Goal: Information Seeking & Learning: Learn about a topic

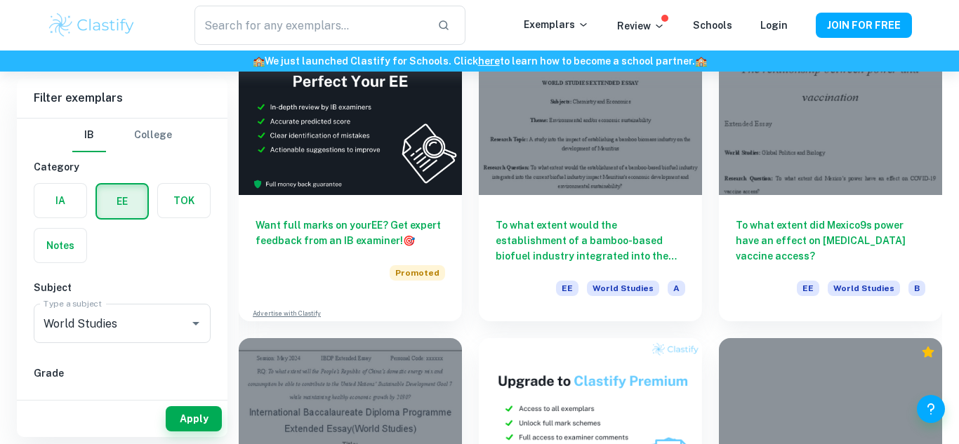
scroll to position [2015, 0]
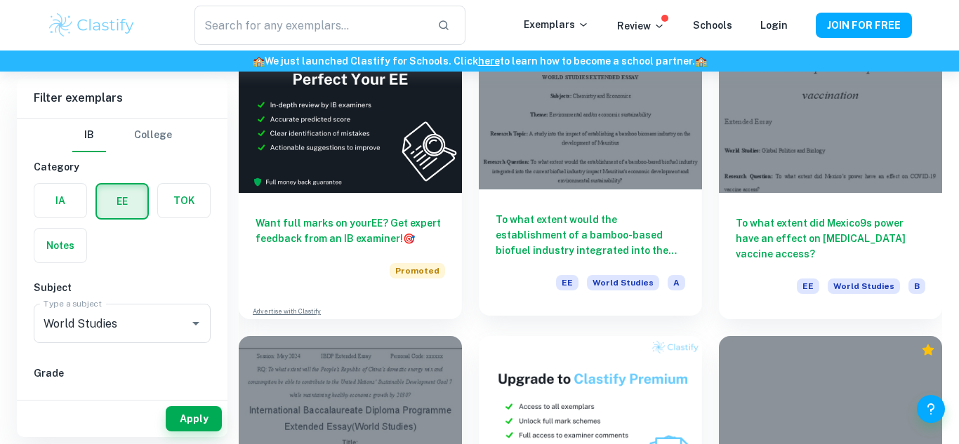
click at [568, 232] on h6 "To what extent would the establishment of a bamboo-based biofuel industry integ…" at bounding box center [589, 235] width 189 height 46
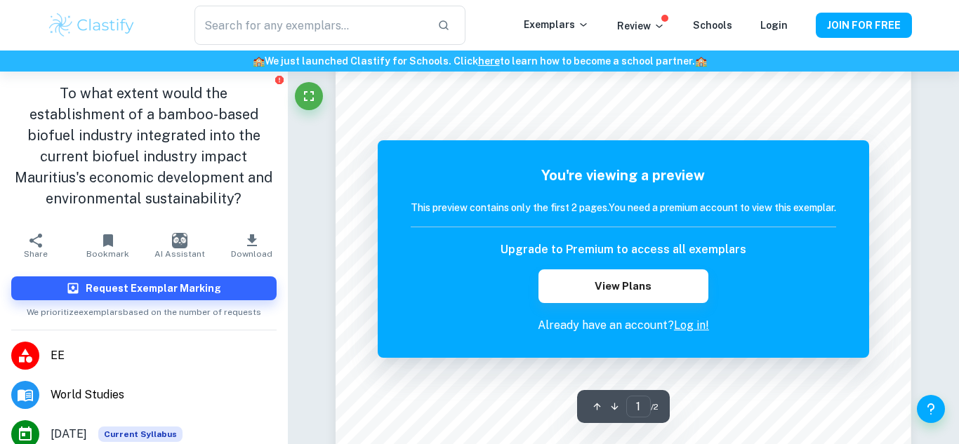
scroll to position [124, 0]
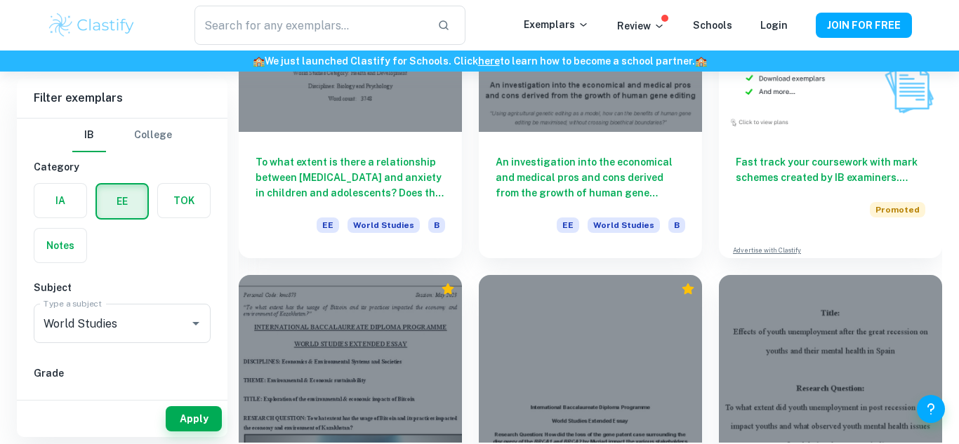
scroll to position [4209, 0]
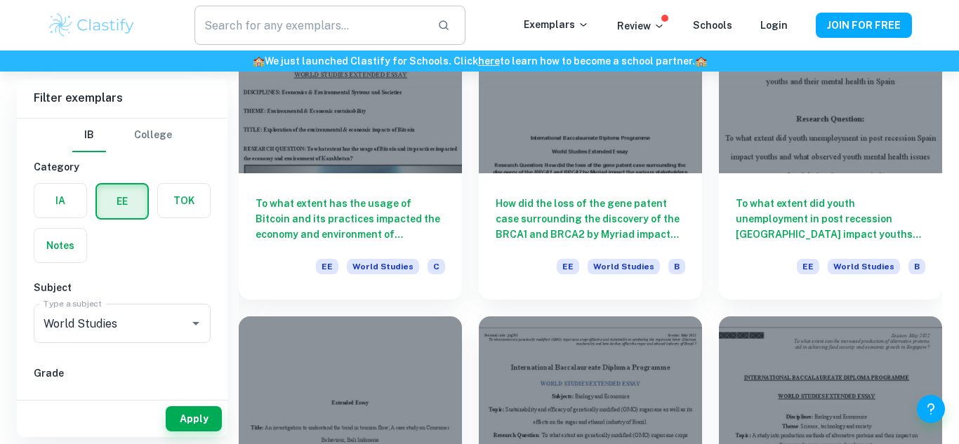
click at [360, 30] on input "text" at bounding box center [310, 25] width 232 height 39
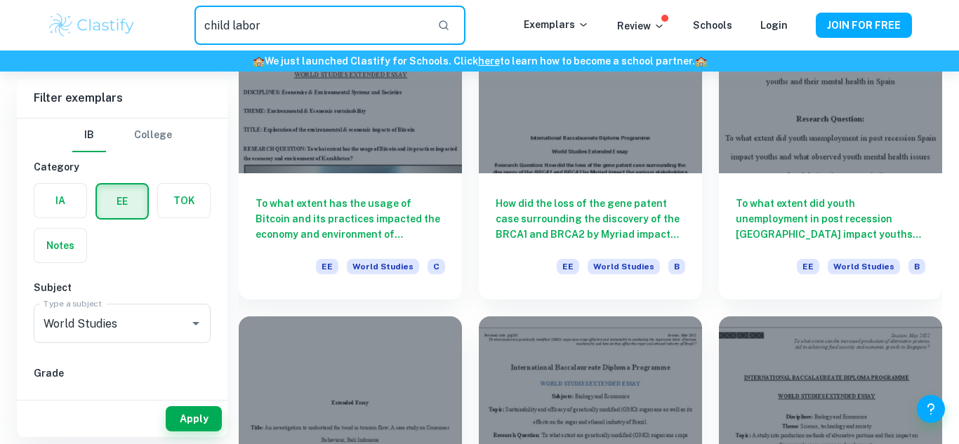
type input "child labor"
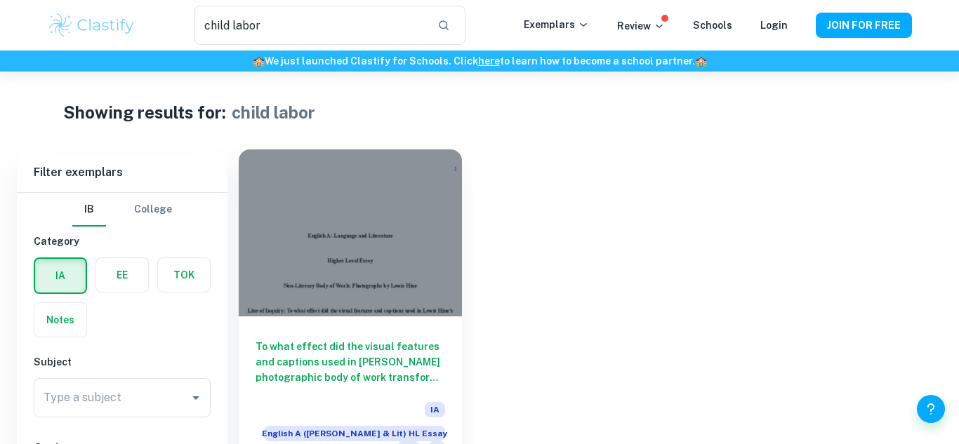
scroll to position [64, 0]
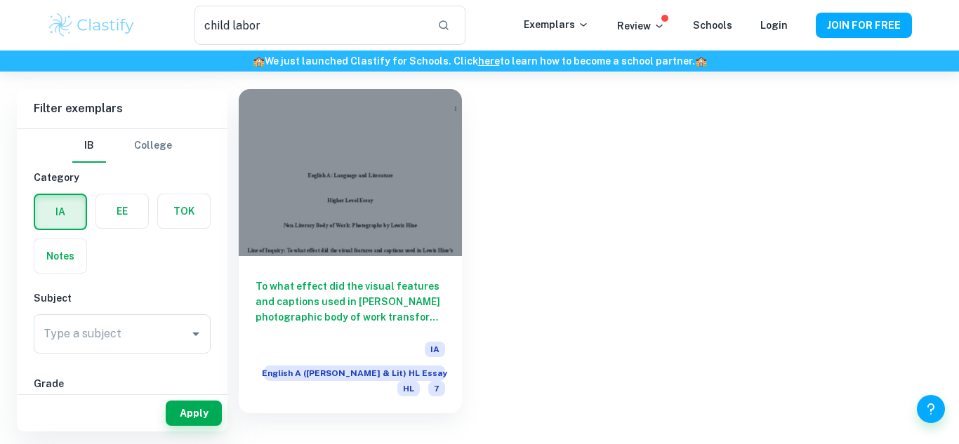
click at [136, 220] on label "button" at bounding box center [122, 211] width 52 height 34
click at [0, 0] on input "radio" at bounding box center [0, 0] width 0 height 0
click at [218, 31] on input "child labor" at bounding box center [310, 25] width 232 height 39
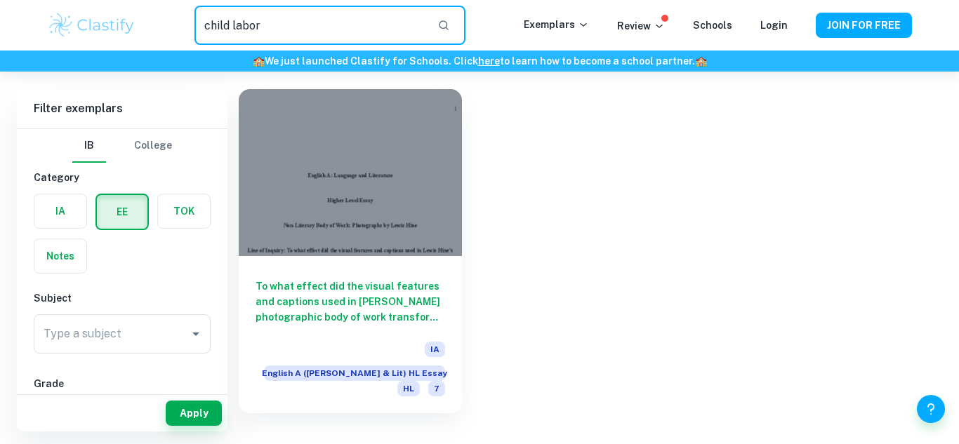
click at [218, 31] on input "child labor" at bounding box center [310, 25] width 232 height 39
type input "labor"
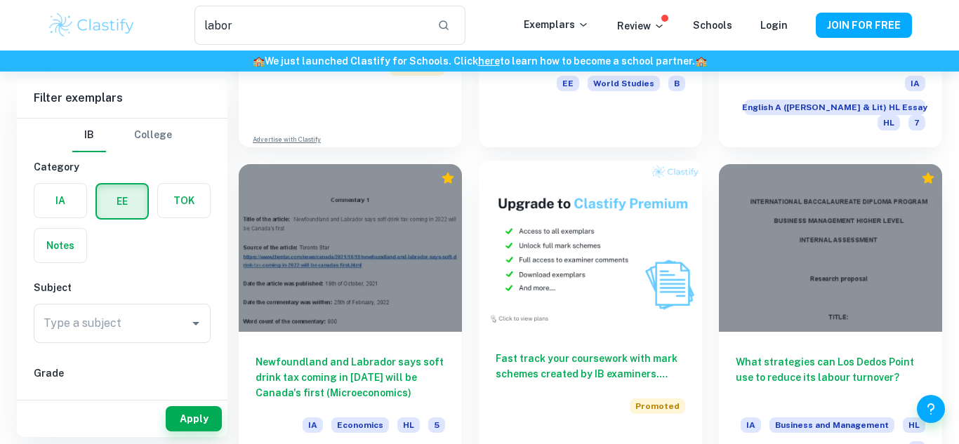
scroll to position [2270, 0]
